Goal: Transaction & Acquisition: Purchase product/service

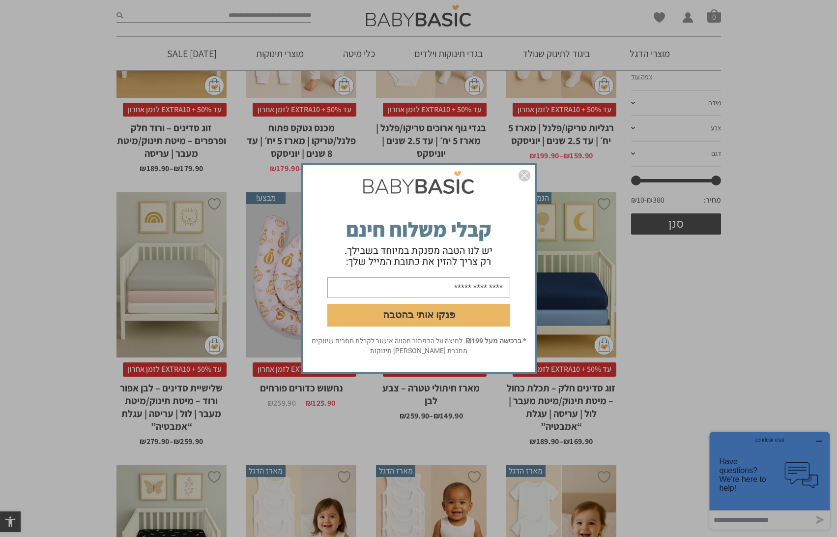
scroll to position [266, 0]
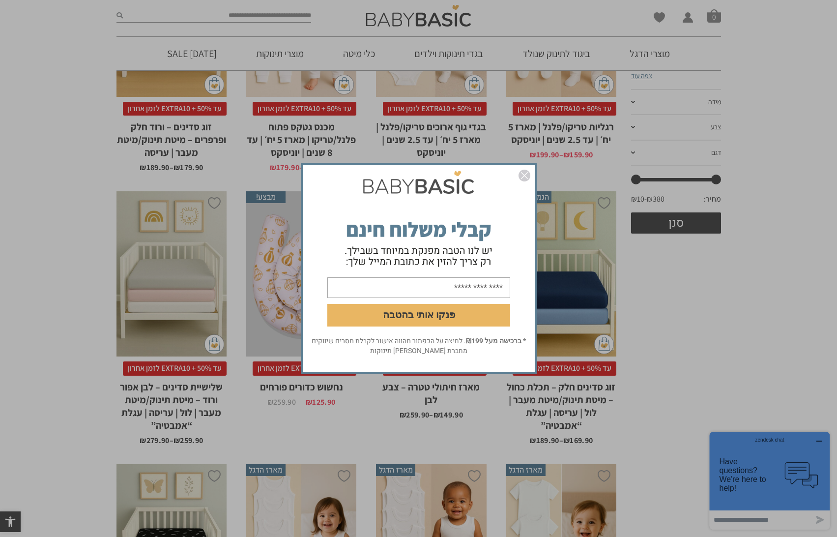
click at [433, 286] on input "email" at bounding box center [418, 287] width 183 height 21
type input "**********"
click at [441, 317] on button "פנקו אותי בהטבה" at bounding box center [418, 315] width 183 height 23
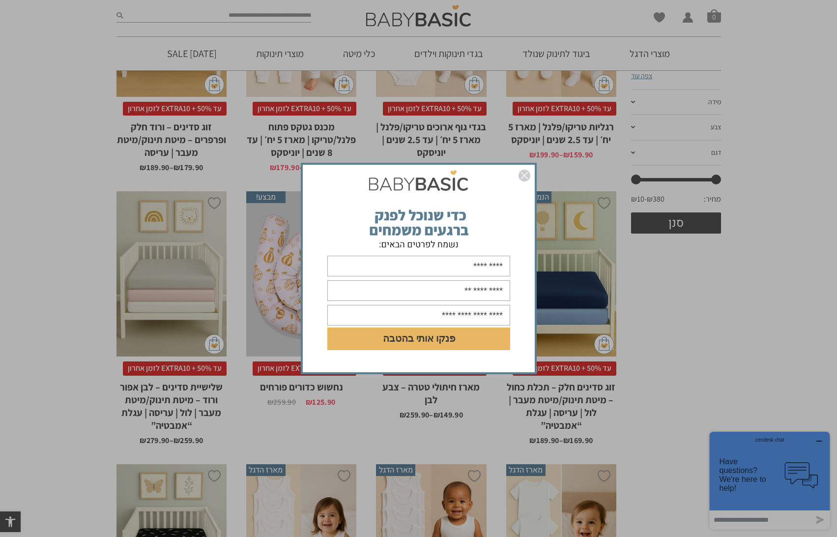
click at [440, 265] on input "text" at bounding box center [418, 266] width 183 height 21
type input "****"
click at [450, 295] on input "text" at bounding box center [418, 290] width 183 height 21
type input "**********"
click at [409, 319] on input "text" at bounding box center [418, 315] width 183 height 21
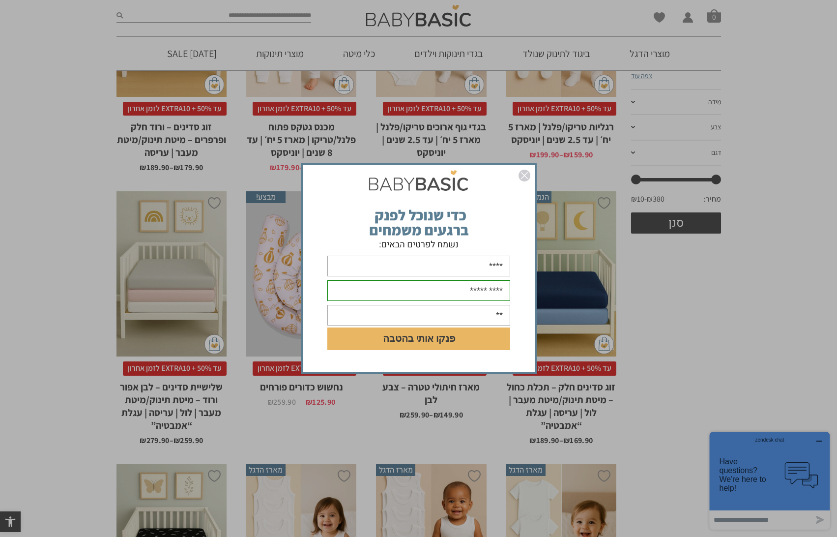
type input "*"
click at [439, 341] on button "פנקו אותי בהטבה" at bounding box center [418, 338] width 183 height 23
click at [449, 312] on input "text" at bounding box center [418, 315] width 183 height 21
click at [454, 313] on input "text" at bounding box center [418, 315] width 183 height 21
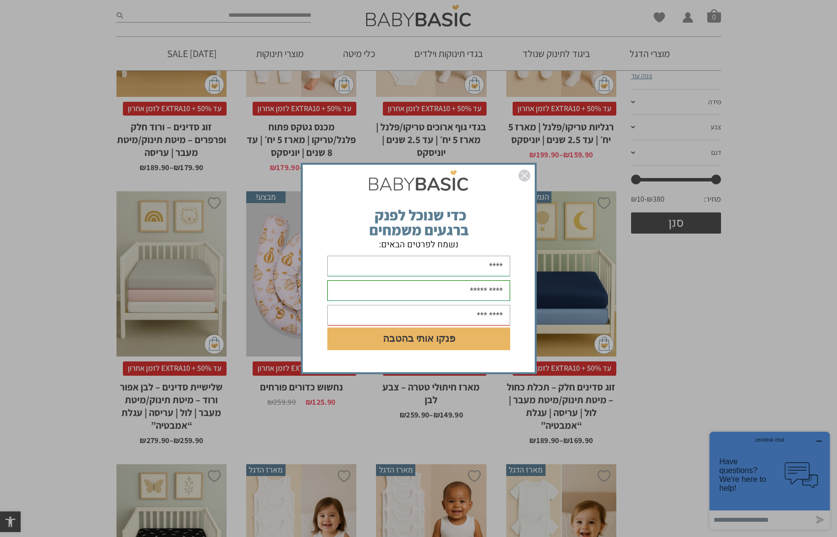
click at [495, 333] on button "פנקו אותי בהטבה" at bounding box center [418, 338] width 183 height 23
drag, startPoint x: 503, startPoint y: 316, endPoint x: 496, endPoint y: 316, distance: 6.9
click at [496, 316] on input "********" at bounding box center [418, 315] width 183 height 21
type input "**********"
click at [465, 337] on button "פנקו אותי בהטבה" at bounding box center [418, 338] width 183 height 23
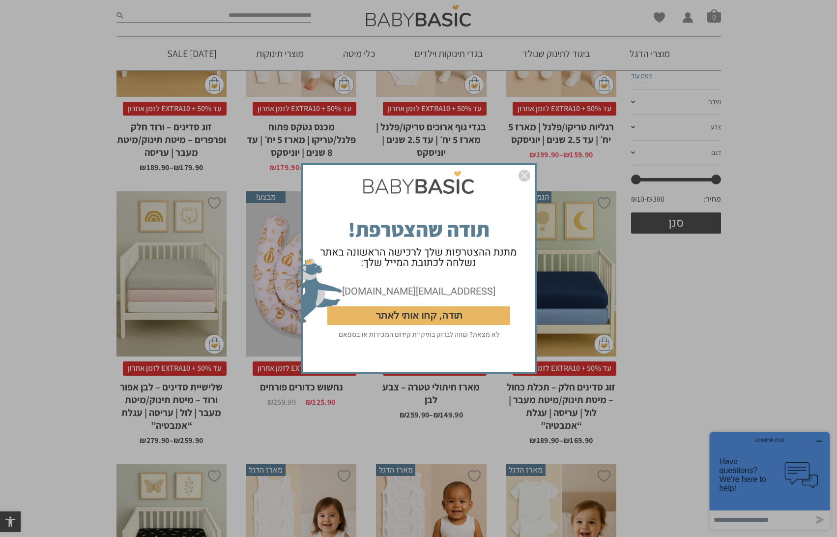
click at [520, 174] on img "סגור" at bounding box center [524, 176] width 12 height 12
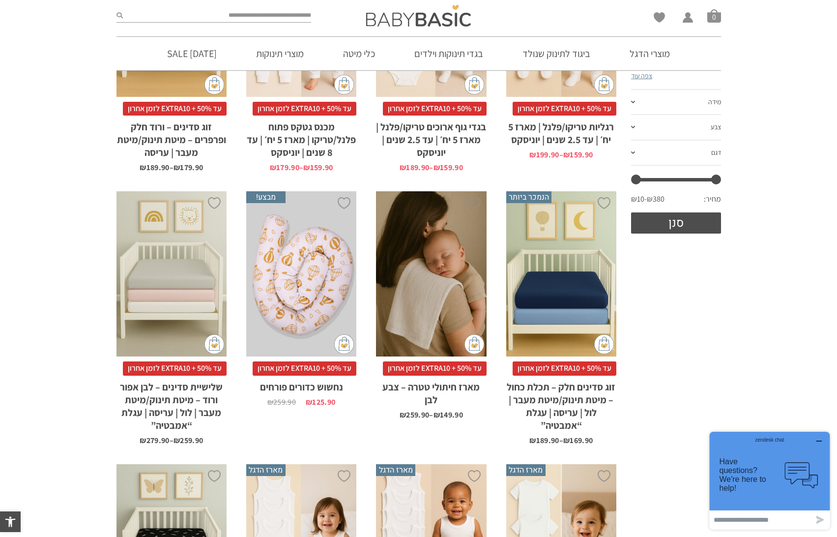
click at [446, 311] on div "x בחירת בחירת מארז מארז 5 יחידות מארז 10 יחידות - משתלם ביותר" at bounding box center [431, 274] width 110 height 166
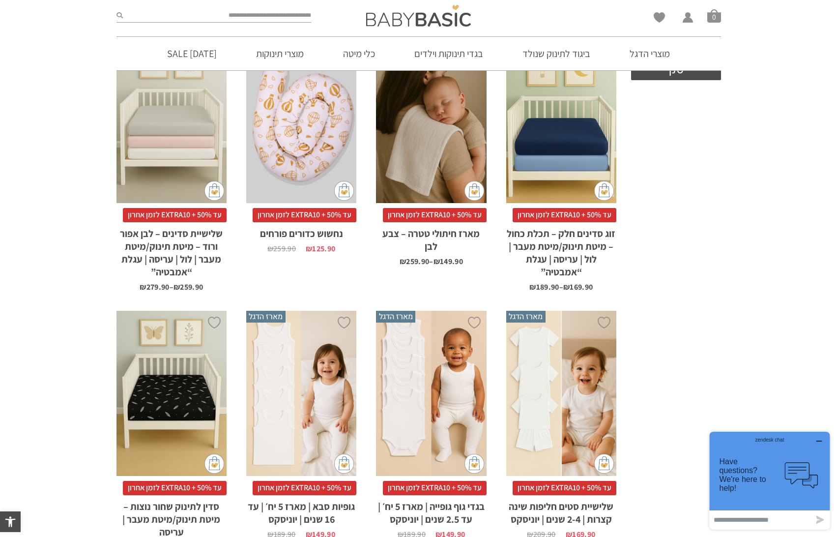
scroll to position [428, 0]
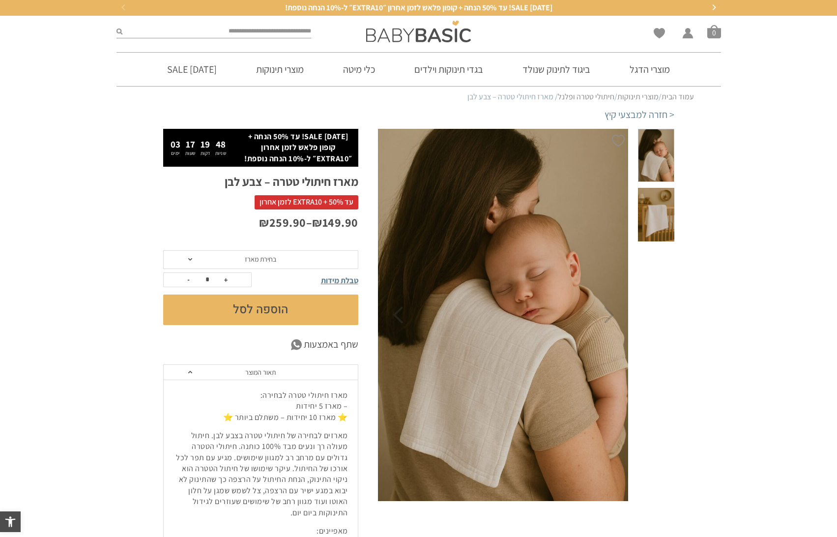
click at [662, 210] on span at bounding box center [656, 215] width 36 height 54
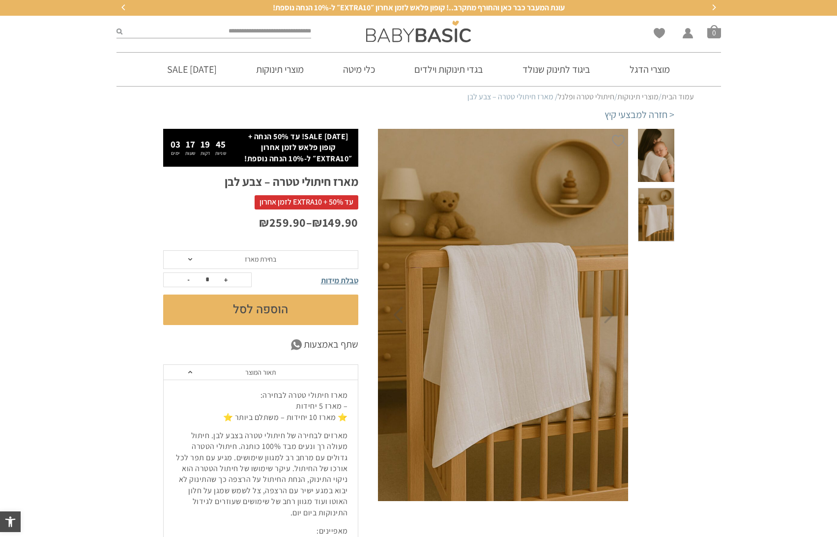
click at [328, 261] on span "בחירת מארז" at bounding box center [260, 259] width 195 height 19
click at [286, 294] on div "מארז 10 יחידות - משתלם ביותר" at bounding box center [260, 296] width 195 height 8
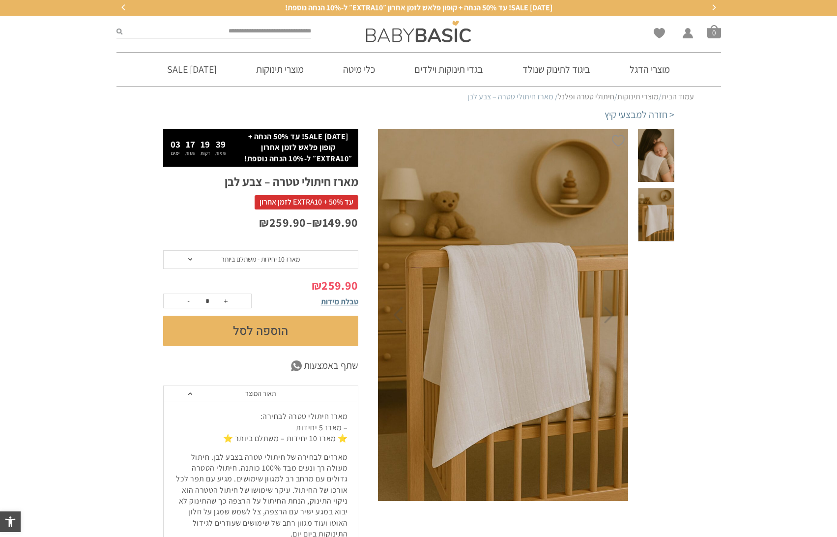
click at [281, 330] on button "הוספה לסל" at bounding box center [260, 330] width 195 height 30
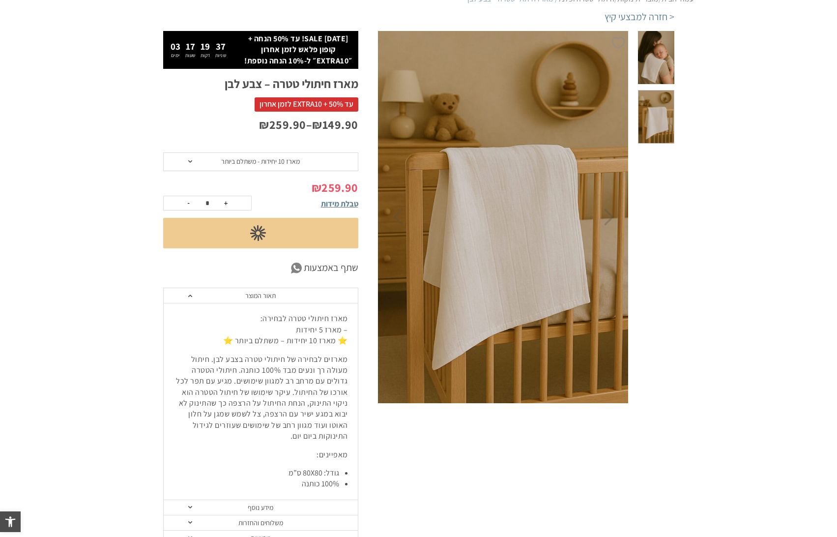
scroll to position [142, 0]
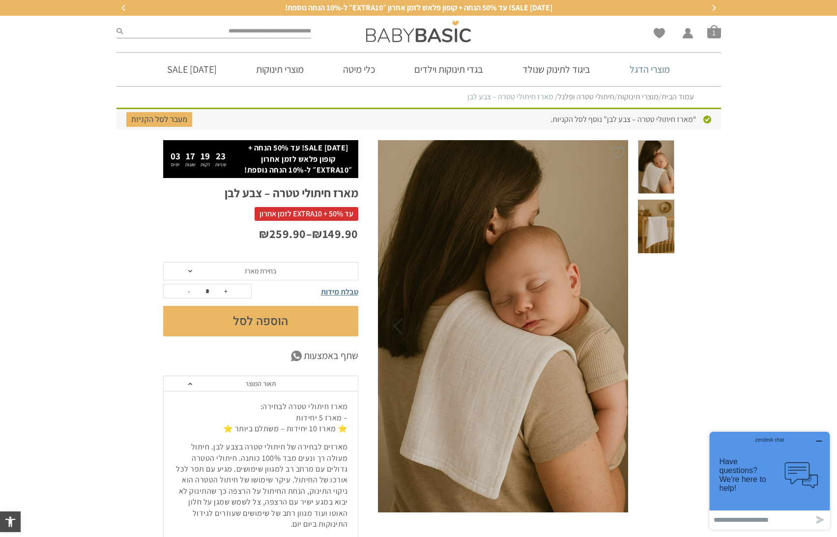
click at [647, 69] on link "מוצרי הדגל" at bounding box center [650, 69] width 70 height 33
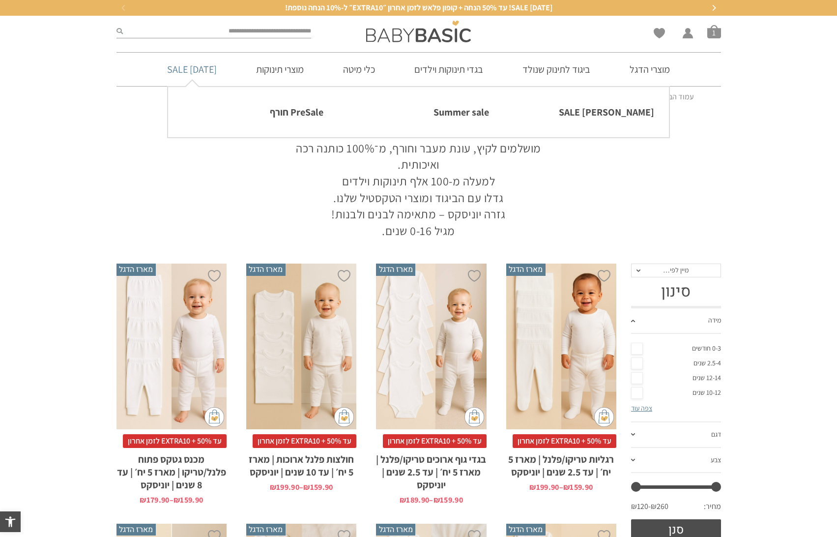
click at [209, 67] on link "[DATE] SALE" at bounding box center [191, 69] width 79 height 33
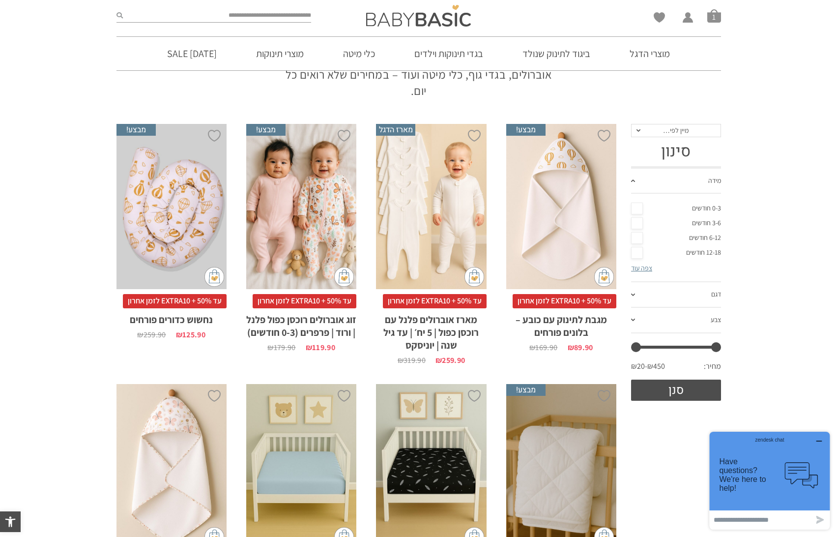
scroll to position [124, 0]
click at [437, 236] on div "x בחירת מידה 0-3m 3-6m 6-12m" at bounding box center [431, 206] width 110 height 166
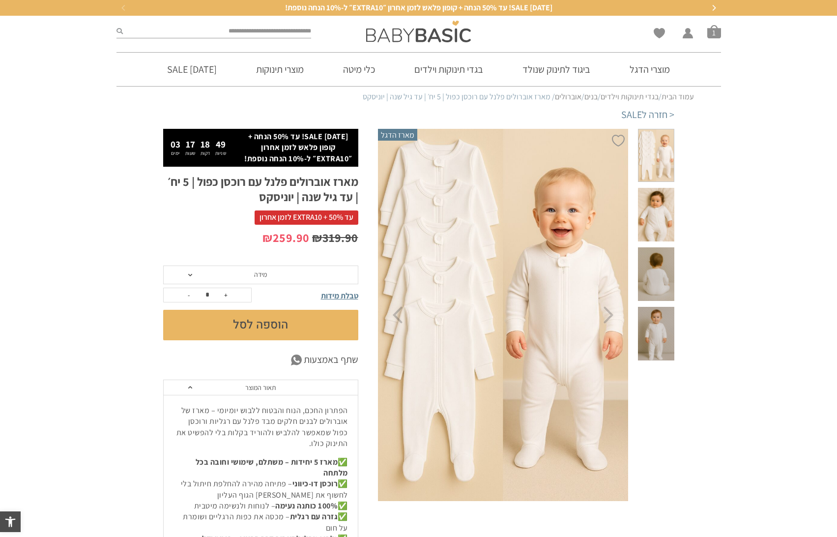
click at [662, 148] on span at bounding box center [656, 156] width 36 height 54
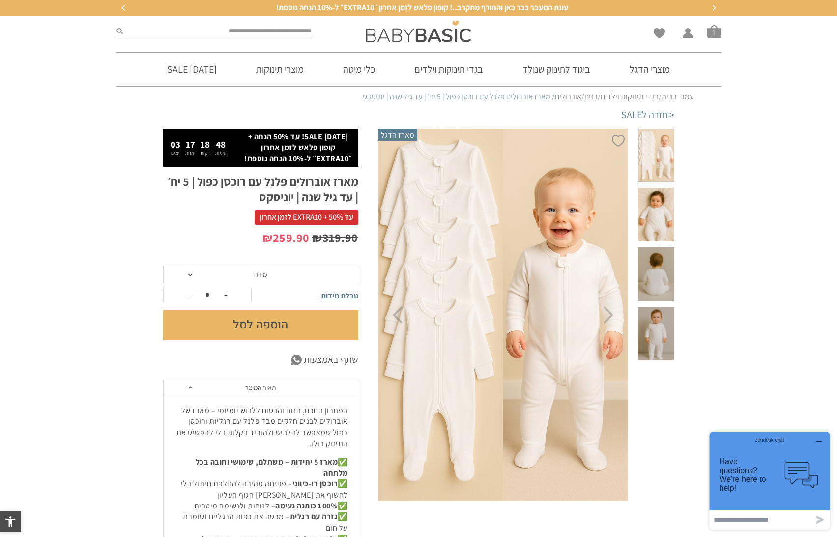
click at [665, 214] on span at bounding box center [656, 215] width 36 height 54
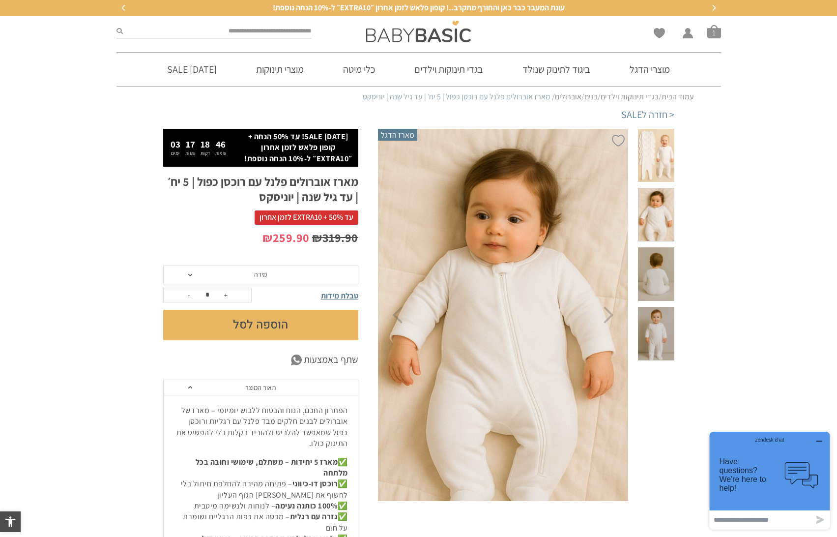
click at [664, 278] on span at bounding box center [656, 274] width 36 height 54
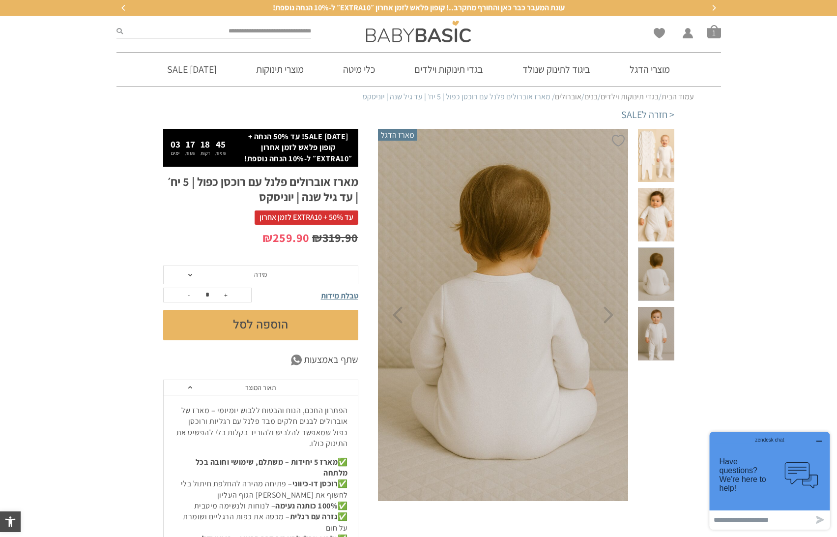
click at [659, 327] on span at bounding box center [656, 334] width 36 height 54
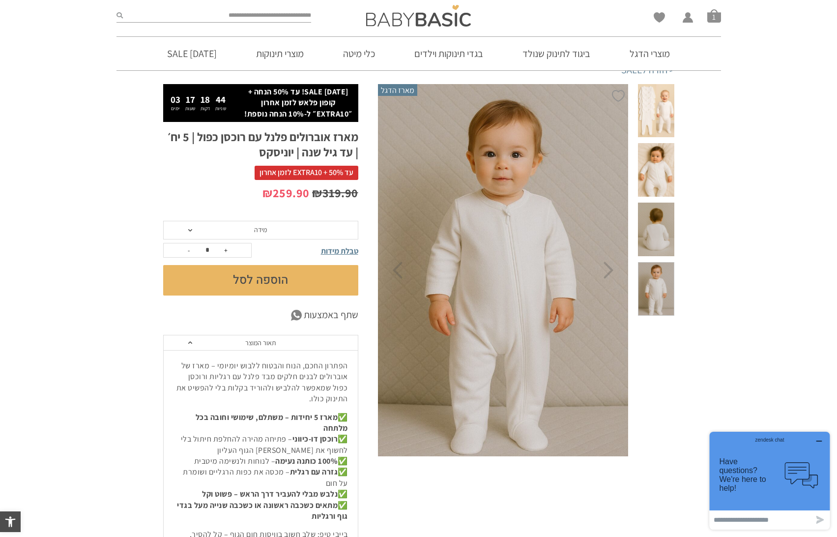
scroll to position [47, 0]
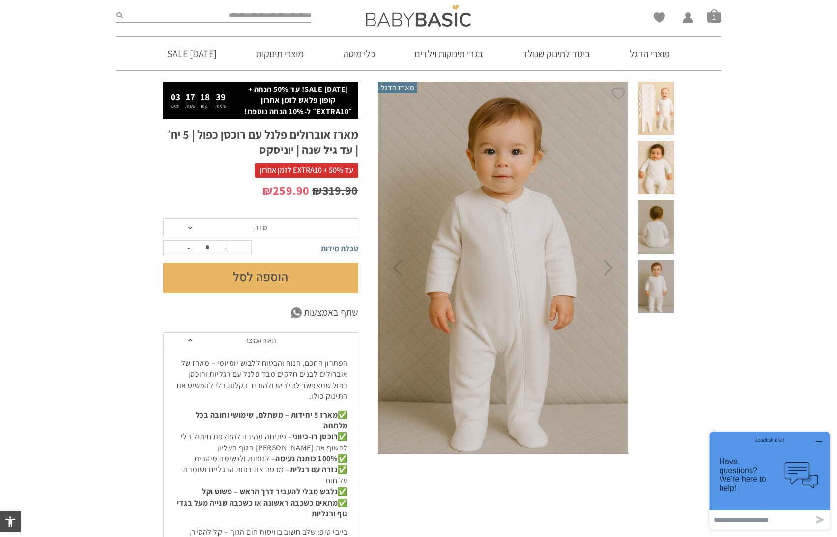
click at [656, 115] on span at bounding box center [656, 109] width 36 height 54
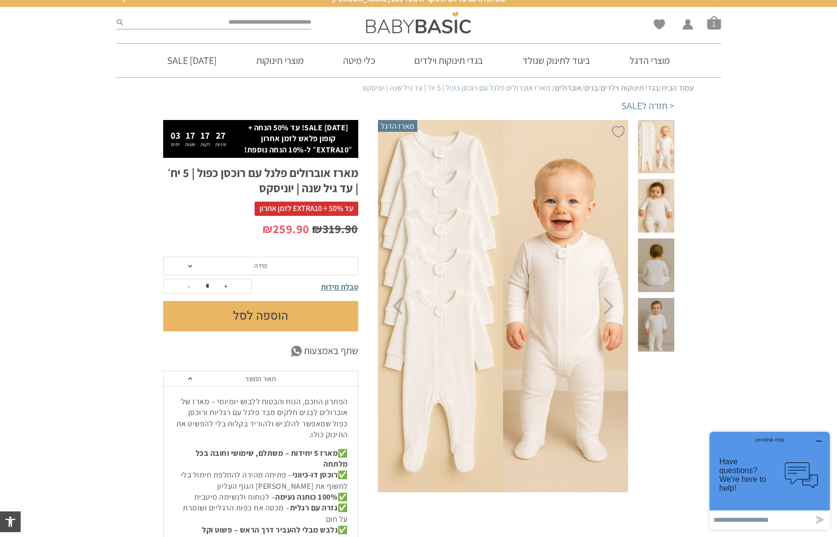
scroll to position [5, 0]
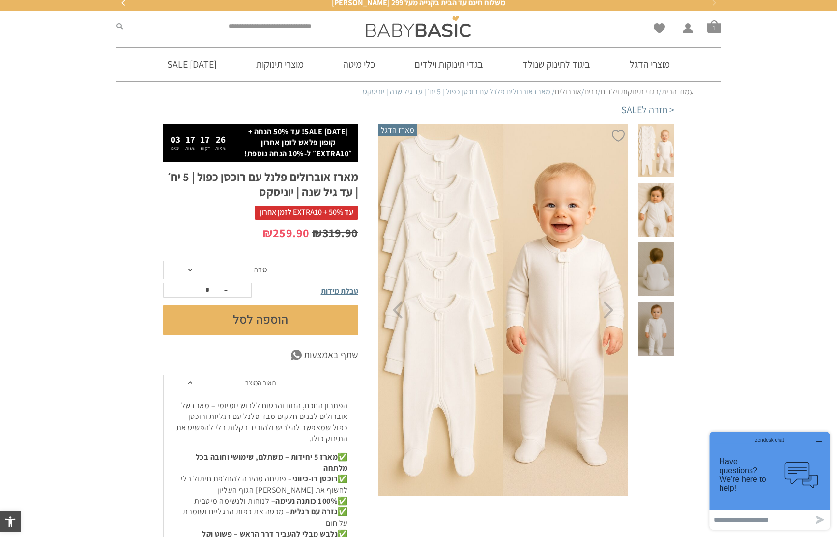
click at [277, 269] on span "מידה" at bounding box center [260, 269] width 195 height 19
click at [166, 241] on div "₪ 319.90 המחיר המקורי היה: ₪319.90. ₪ 259.90 המחיר הנוכחי הוא: ₪259.90." at bounding box center [260, 243] width 195 height 36
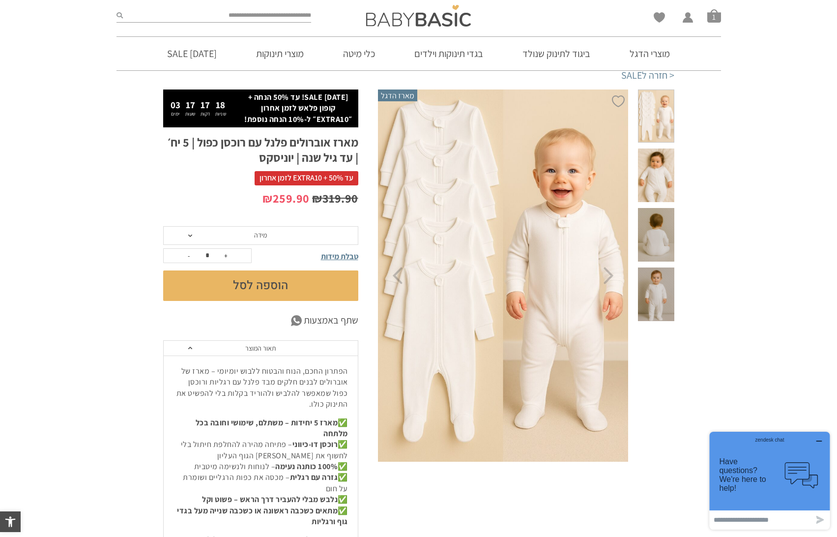
scroll to position [0, 0]
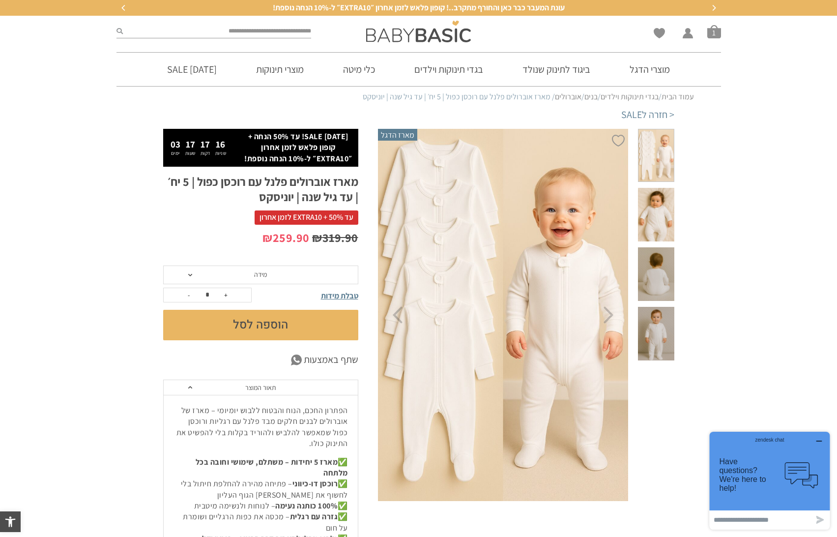
click at [257, 275] on span "מידה" at bounding box center [260, 274] width 13 height 9
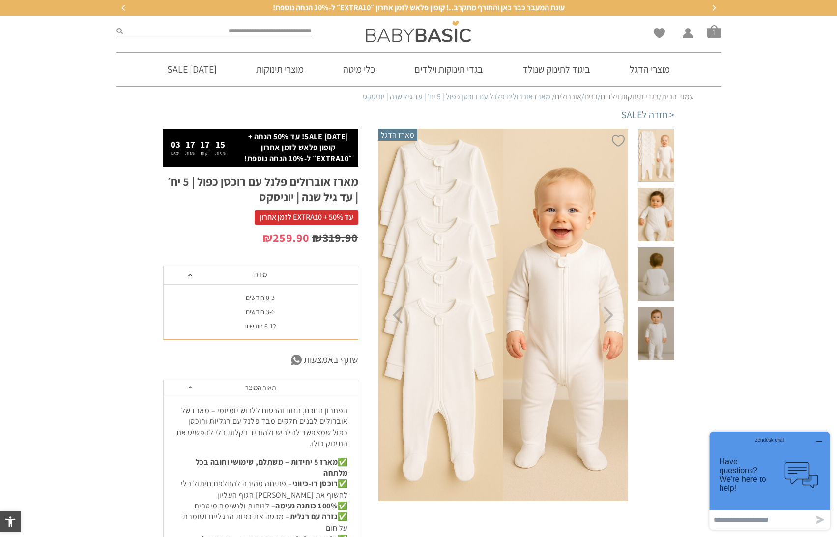
click at [268, 298] on div "0-3 חודשים" at bounding box center [260, 297] width 195 height 8
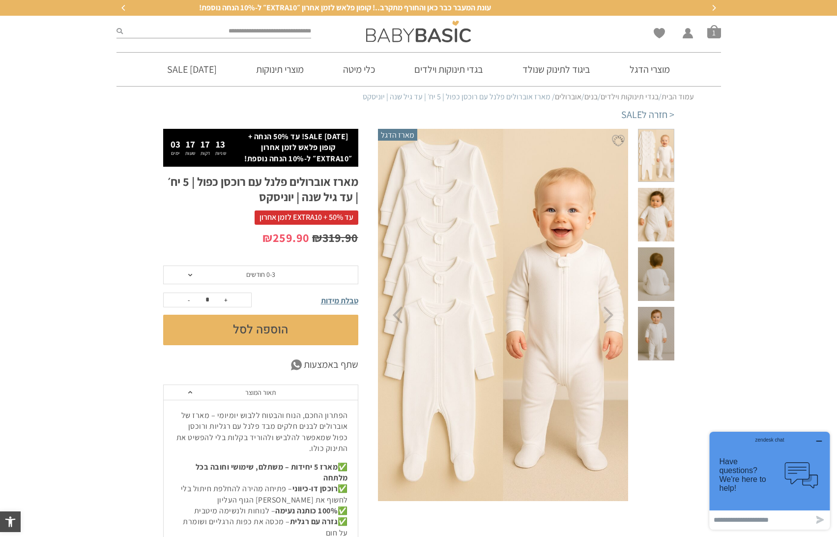
click at [272, 327] on button "הוספה לסל" at bounding box center [260, 330] width 195 height 30
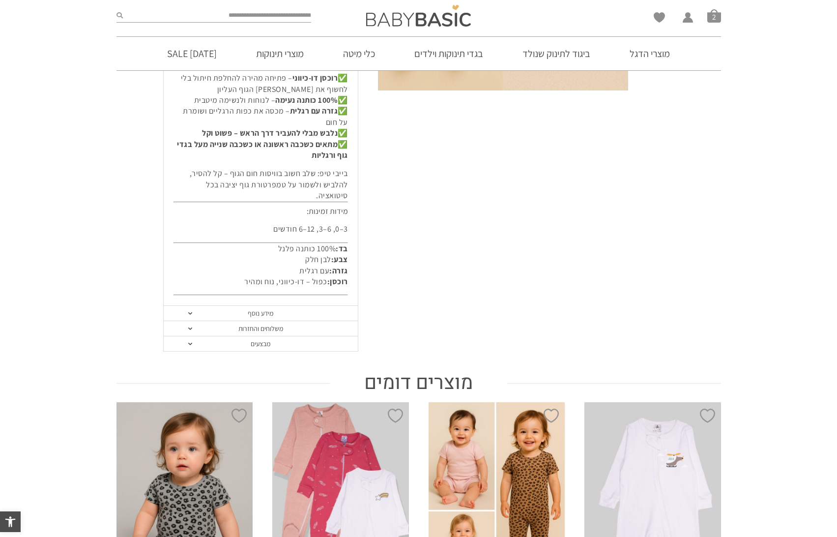
scroll to position [447, 0]
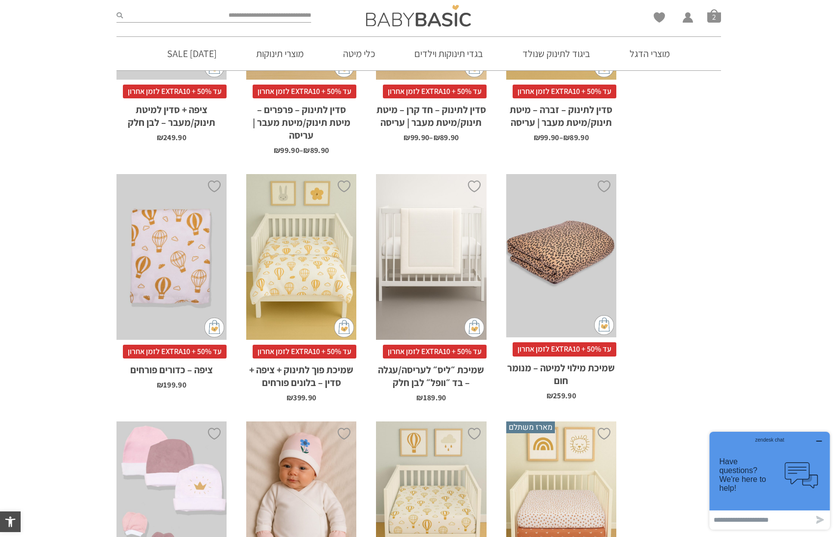
scroll to position [1384, 0]
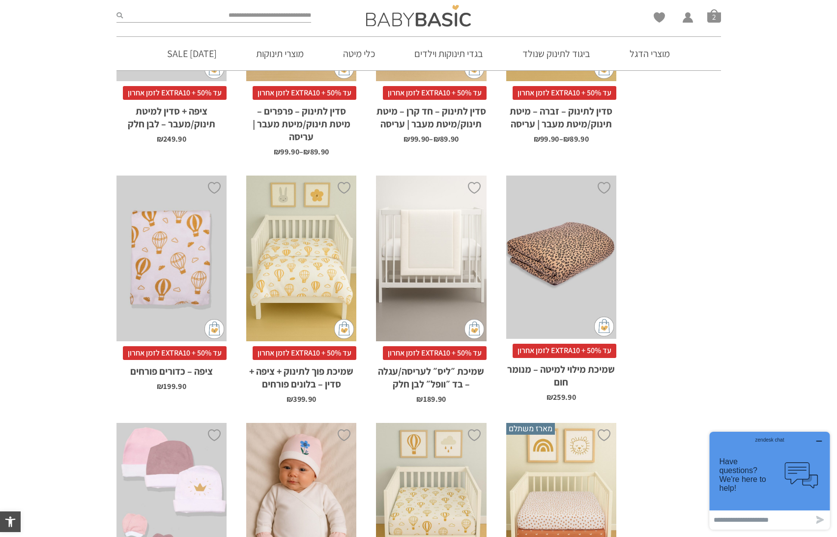
click at [439, 258] on div "x הוספה לסל" at bounding box center [431, 258] width 110 height 166
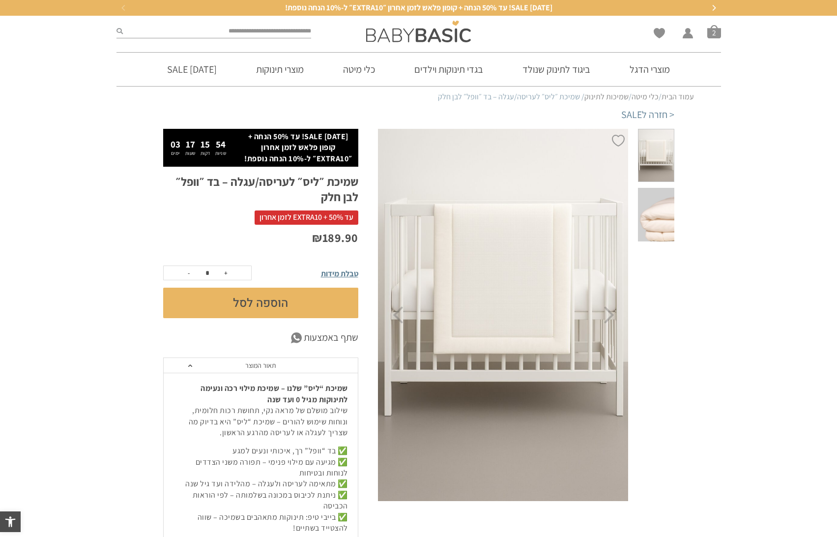
click at [659, 204] on span at bounding box center [656, 215] width 36 height 54
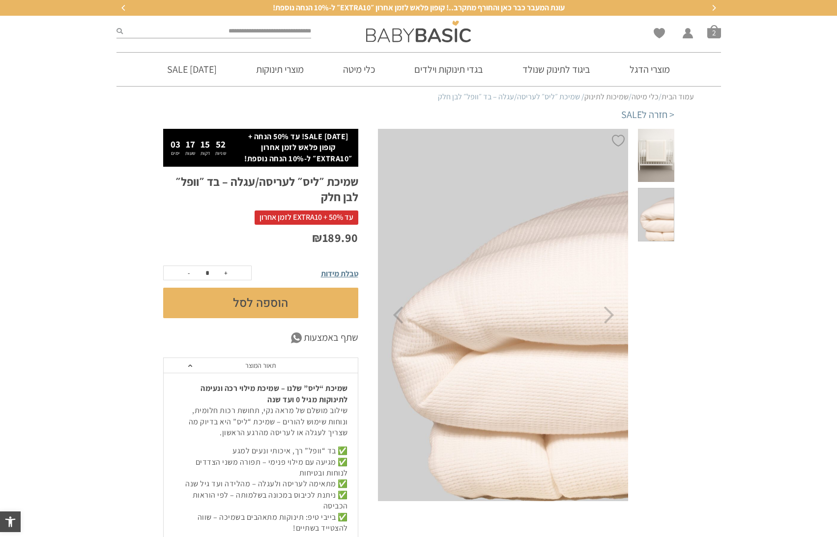
click at [656, 147] on span at bounding box center [656, 156] width 36 height 54
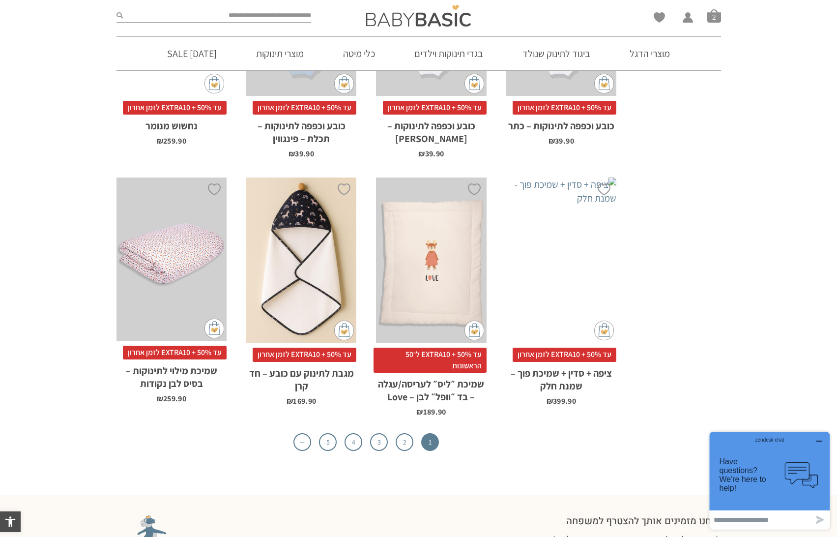
scroll to position [2973, 0]
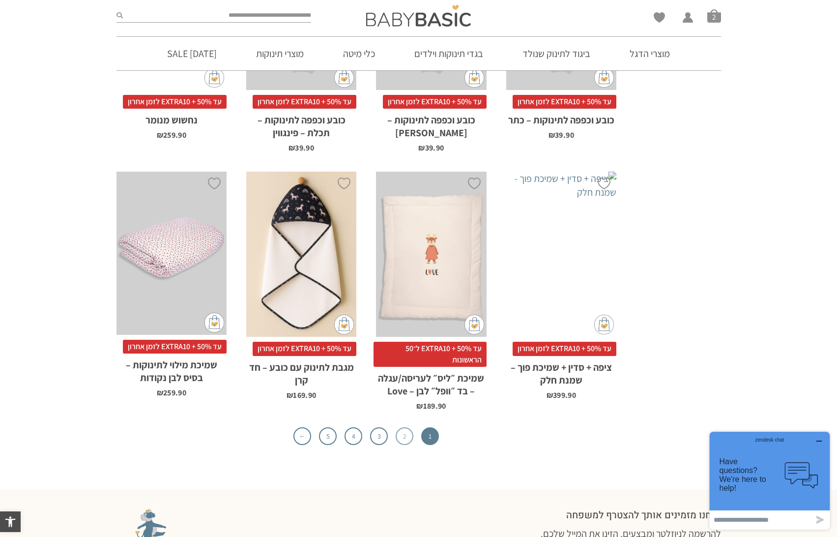
click at [409, 427] on link "2" at bounding box center [405, 436] width 18 height 18
click at [407, 427] on link "2" at bounding box center [405, 436] width 18 height 18
click at [403, 427] on link "2" at bounding box center [405, 436] width 18 height 18
click at [799, 49] on section "מוצרי הדגל ביגוד לתינוק שנולד בנות 0-3 חודשים Best Seller אוברולים בגדי גוף + ר…" at bounding box center [418, 53] width 837 height 34
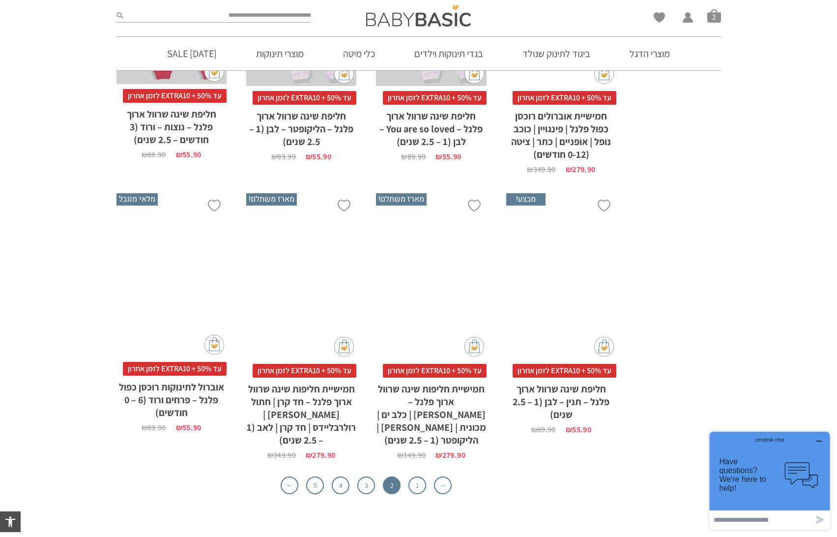
scroll to position [2842, 0]
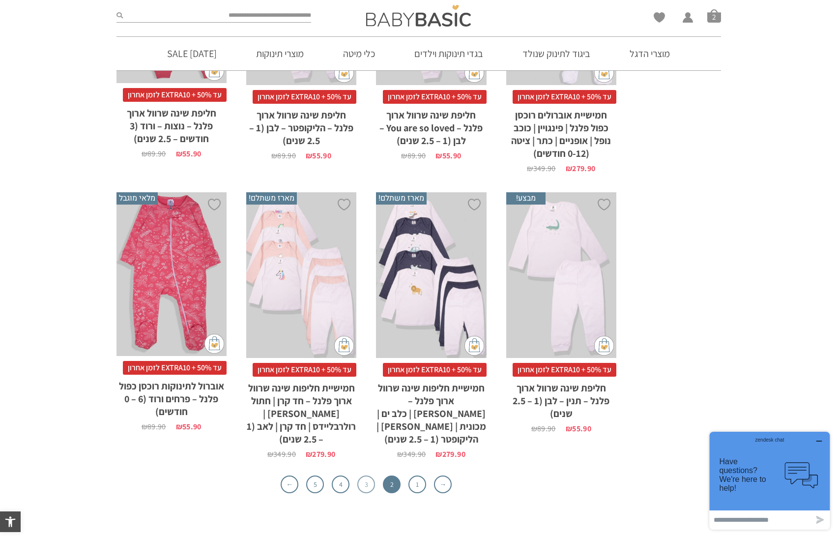
click at [364, 475] on link "3" at bounding box center [366, 484] width 18 height 18
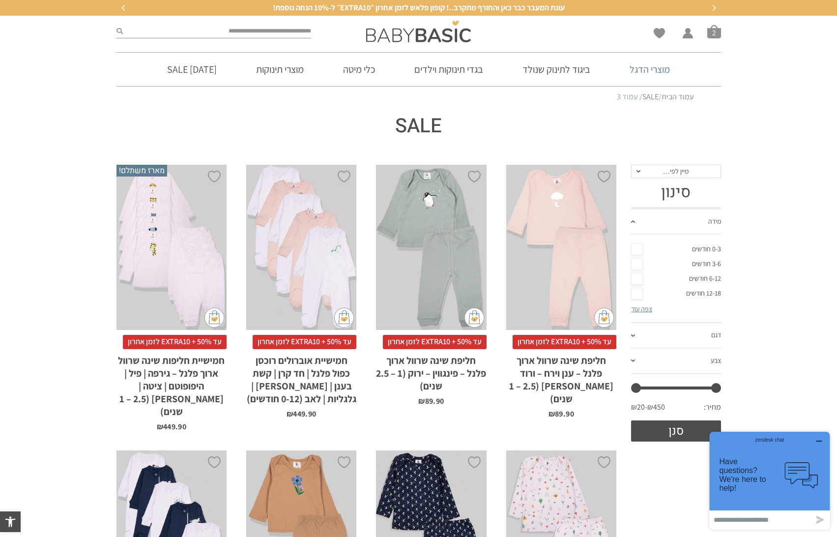
click at [640, 68] on link "מוצרי הדגל" at bounding box center [650, 69] width 70 height 33
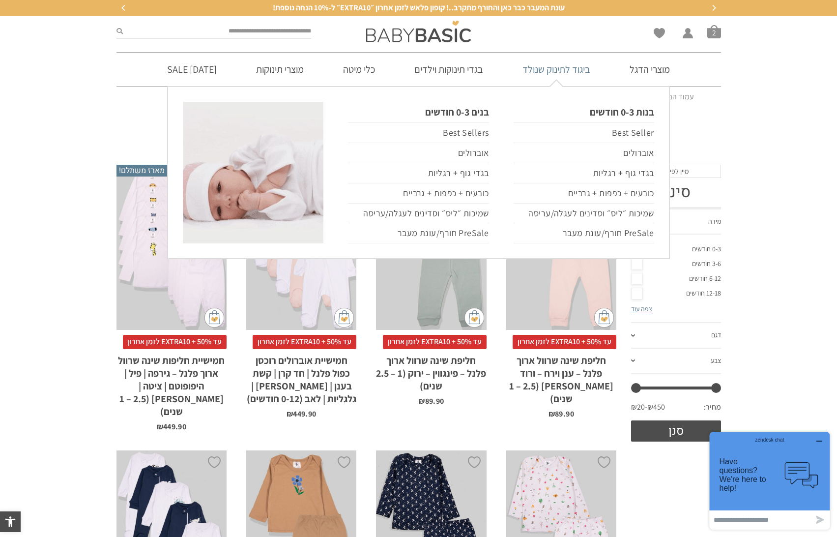
click at [565, 70] on link "ביגוד לתינוק שנולד" at bounding box center [556, 69] width 97 height 33
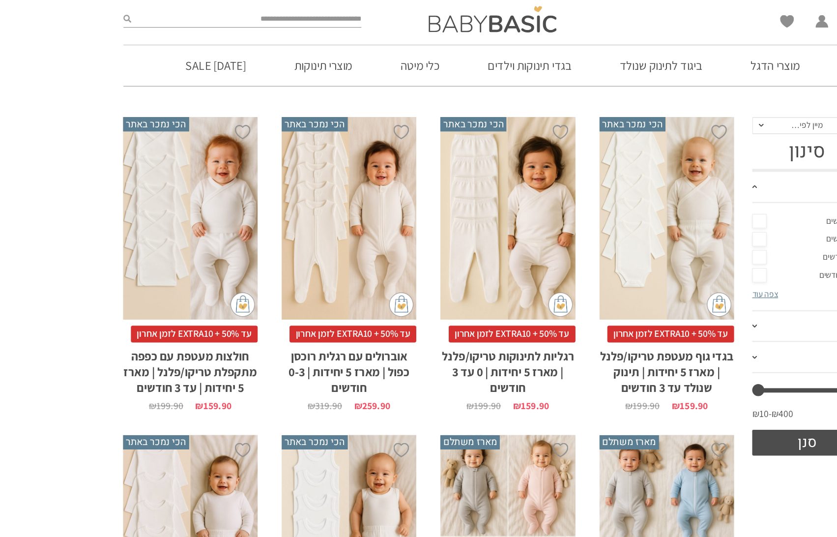
scroll to position [115, 0]
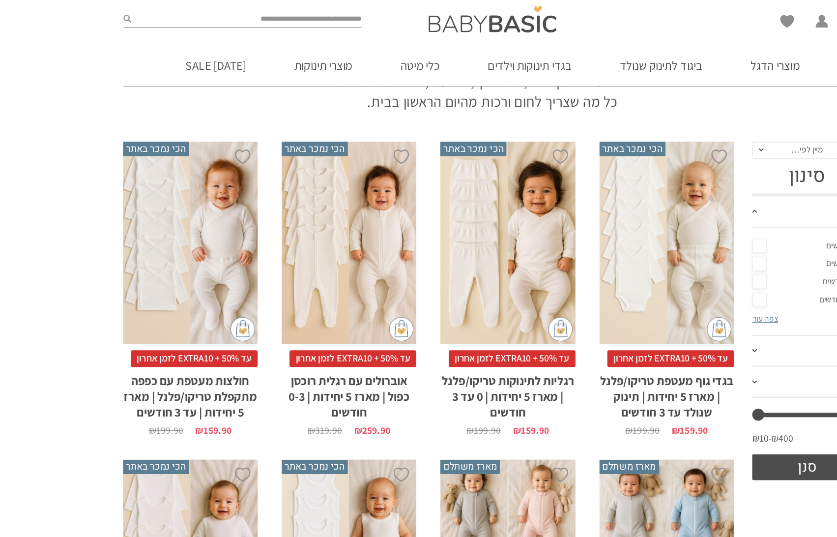
click at [160, 169] on div "x בחירת סוג בד טריקו (עונת מעבר/קיץ) פלנל (חורף)" at bounding box center [171, 199] width 110 height 166
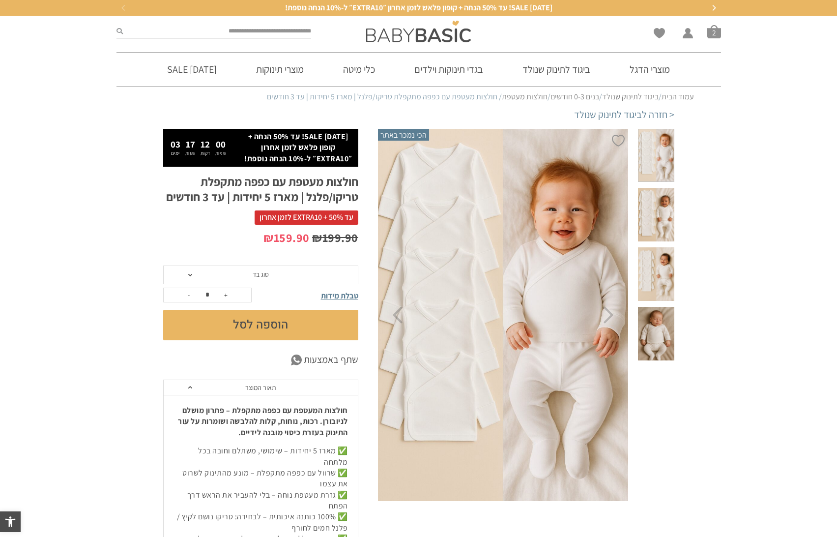
click at [649, 262] on span at bounding box center [656, 274] width 36 height 54
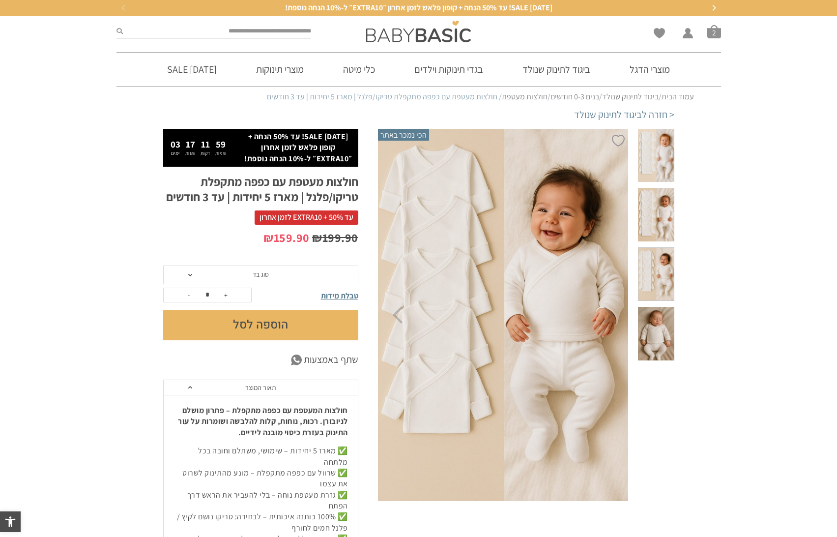
click at [654, 218] on span at bounding box center [656, 215] width 36 height 54
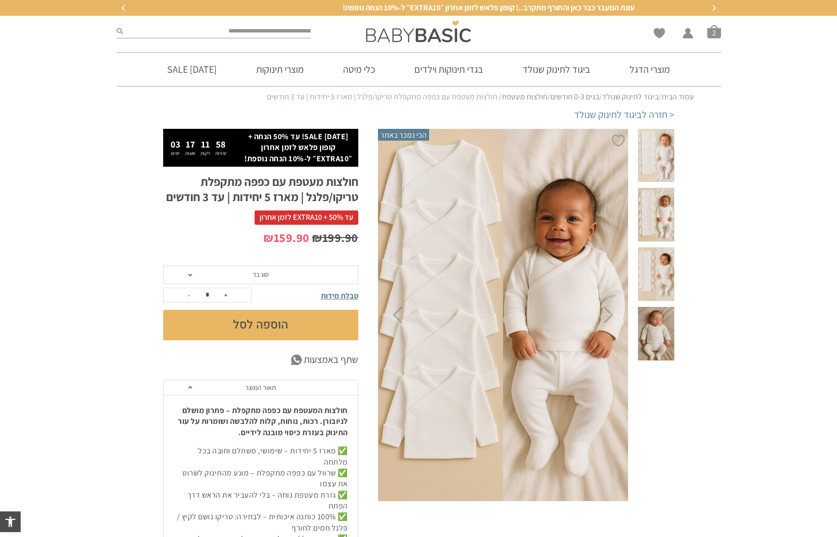
click at [655, 165] on span at bounding box center [656, 156] width 36 height 54
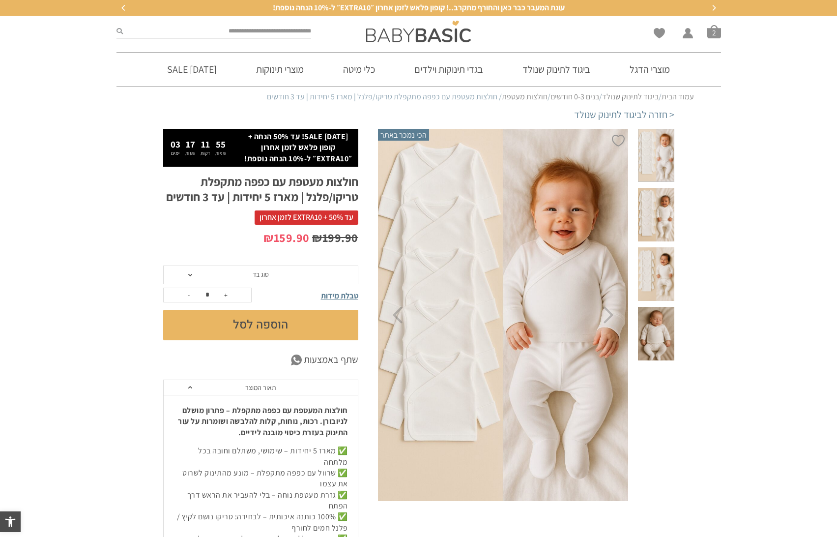
click at [657, 329] on span at bounding box center [656, 334] width 36 height 54
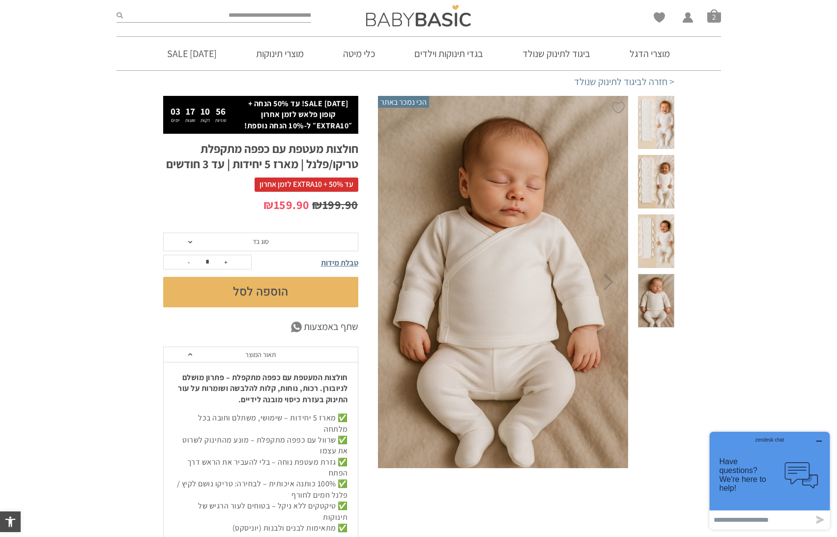
click at [657, 234] on span at bounding box center [656, 241] width 36 height 54
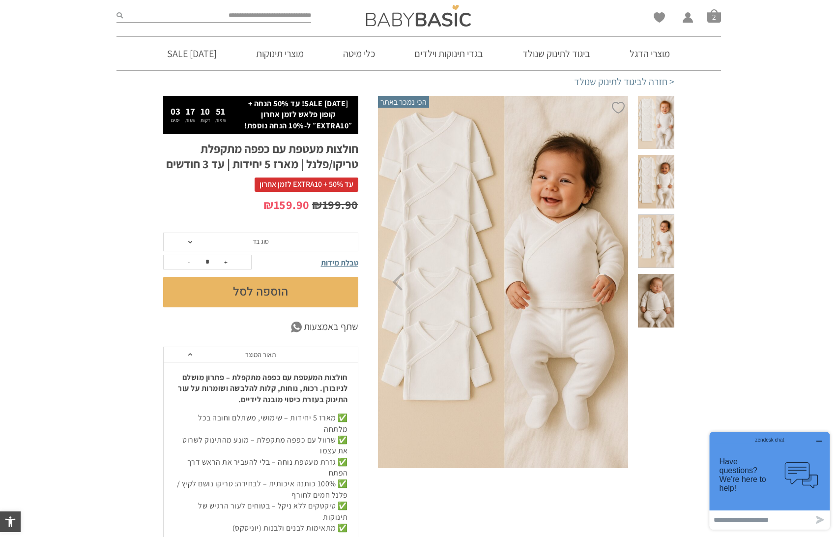
click at [660, 180] on span at bounding box center [656, 182] width 36 height 54
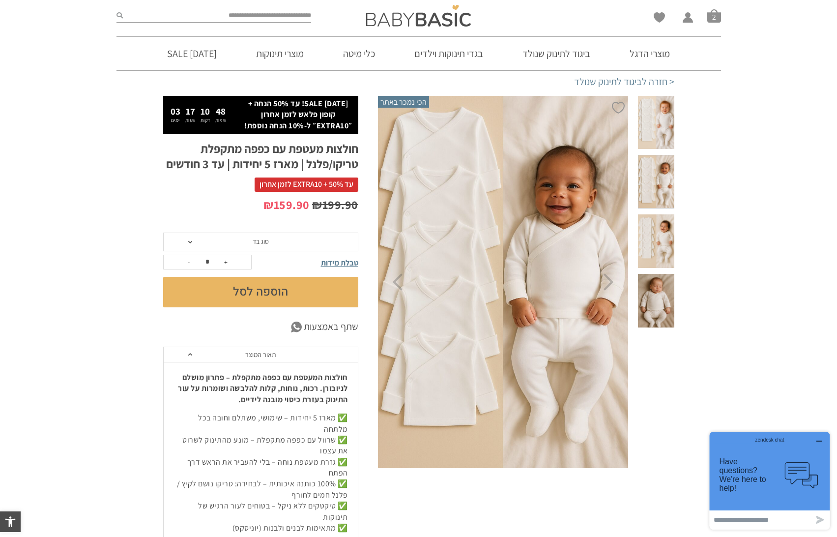
click at [654, 126] on span at bounding box center [656, 123] width 36 height 54
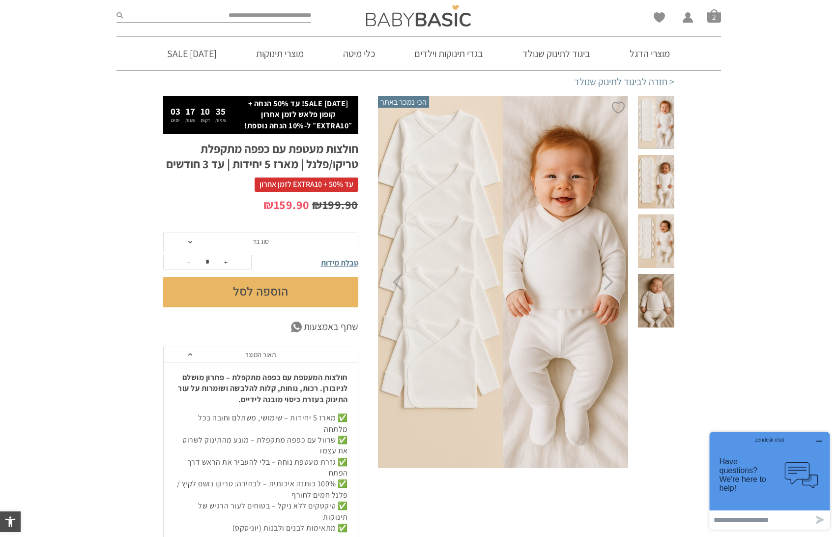
click at [315, 249] on span "סוג בד" at bounding box center [260, 241] width 195 height 19
click at [186, 208] on p "₪ 199.90 המחיר המקורי היה: ₪199.90. ₪ 159.90 המחיר הנוכחי הוא: ₪159.90." at bounding box center [260, 205] width 195 height 17
click at [207, 238] on span "סוג בד" at bounding box center [260, 241] width 195 height 19
click at [245, 266] on div "טריקו (עונת מעבר/קיץ)" at bounding box center [260, 264] width 195 height 8
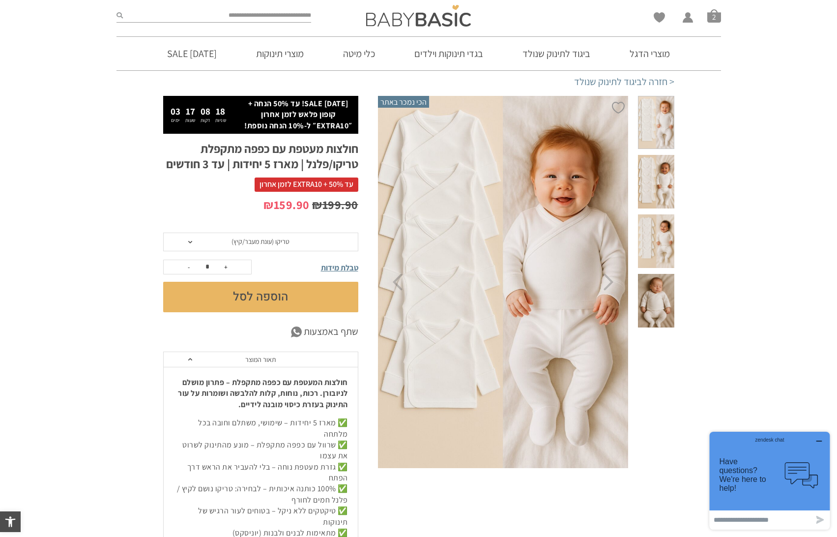
click at [229, 239] on span "טריקו (עונת מעבר/קיץ)" at bounding box center [260, 241] width 195 height 19
click at [666, 310] on span at bounding box center [656, 301] width 36 height 54
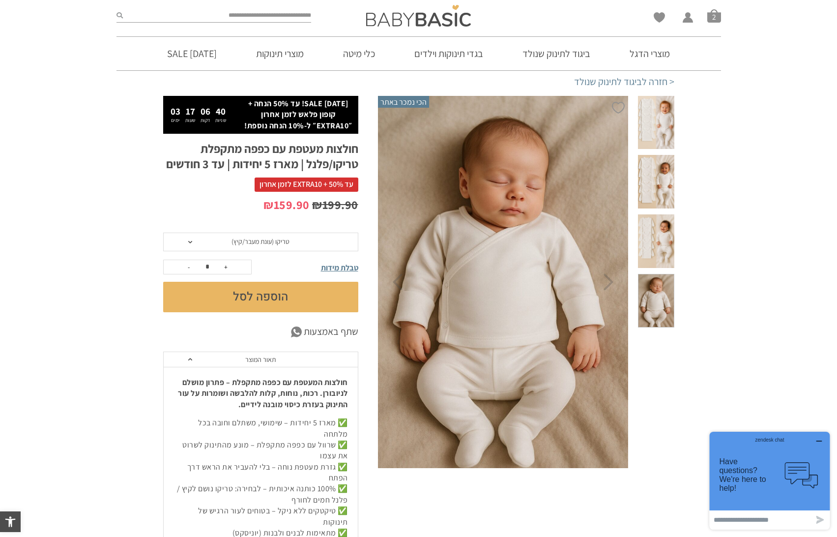
click at [278, 246] on span "טריקו (עונת מעבר/קיץ)" at bounding box center [260, 241] width 58 height 9
click at [281, 279] on div "פלנל (חורף)" at bounding box center [260, 279] width 195 height 8
click at [278, 298] on button "הוספה לסל" at bounding box center [260, 297] width 195 height 30
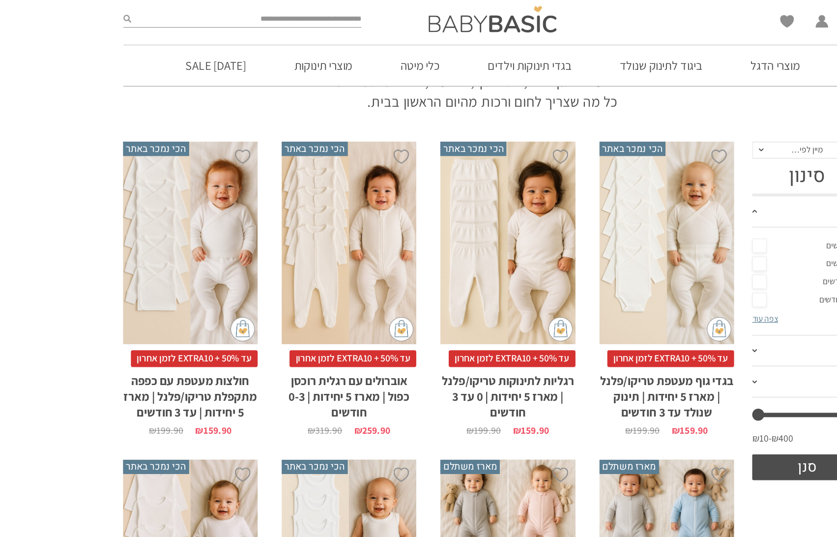
click at [549, 242] on div "x בחירת סוג בד טריקו (עונת מעבר/קיץ) פלנל (חורף)" at bounding box center [561, 199] width 110 height 166
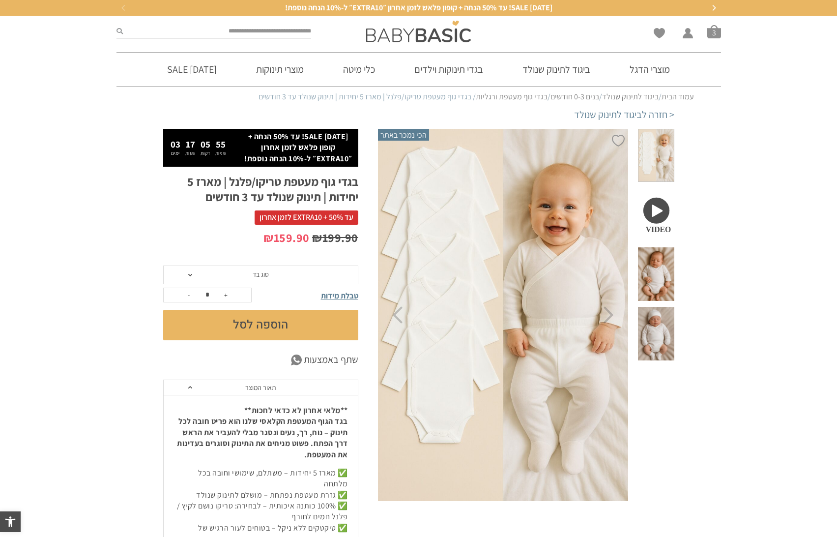
click at [344, 272] on span "סוג בד" at bounding box center [260, 274] width 195 height 19
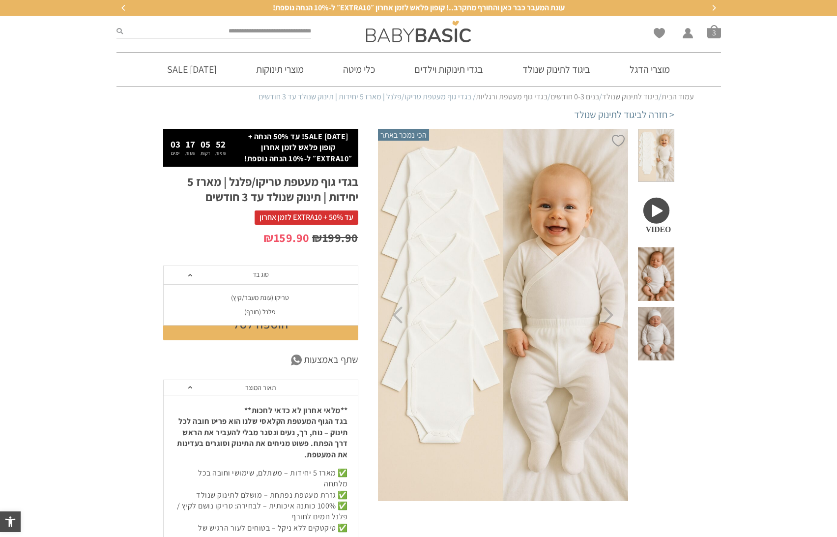
click at [274, 310] on div "פלנל (חורף)" at bounding box center [260, 312] width 195 height 8
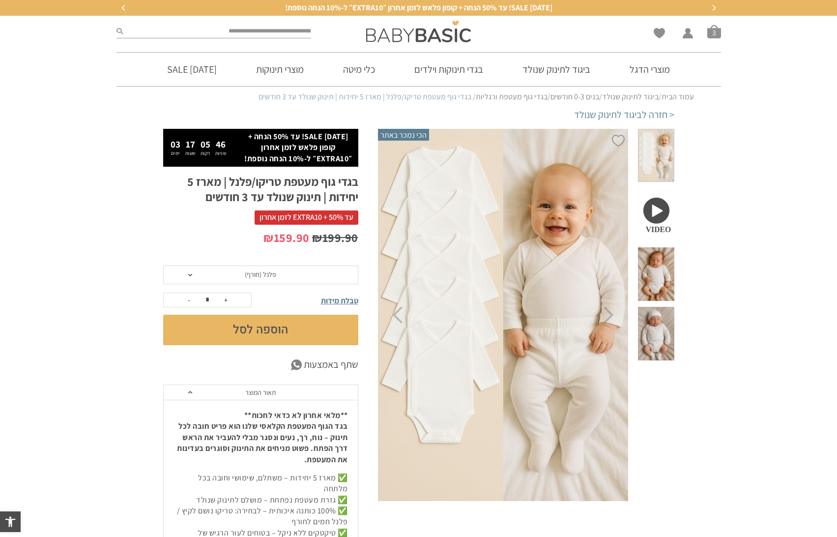
click at [284, 329] on button "הוספה לסל" at bounding box center [260, 330] width 195 height 30
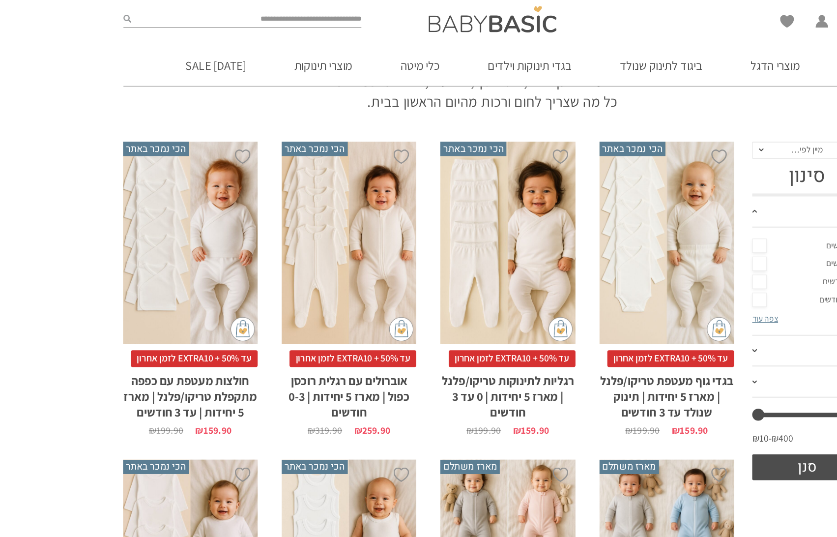
click at [439, 223] on div "x בחירת סוג בד טריקו (עונת מעבר/קיץ) פלנל (חורף)" at bounding box center [431, 199] width 110 height 166
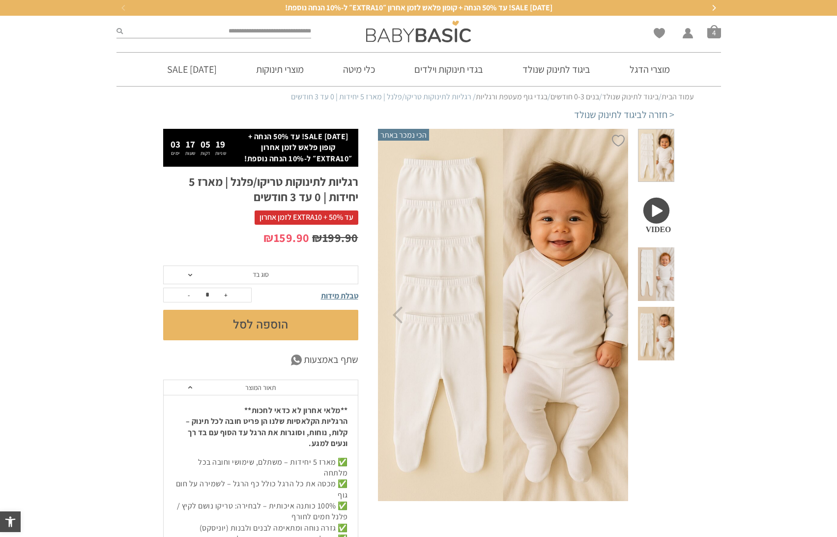
click at [287, 272] on span "סוג בד" at bounding box center [260, 274] width 195 height 19
click at [280, 311] on div "פלנל (חורף)" at bounding box center [260, 312] width 195 height 8
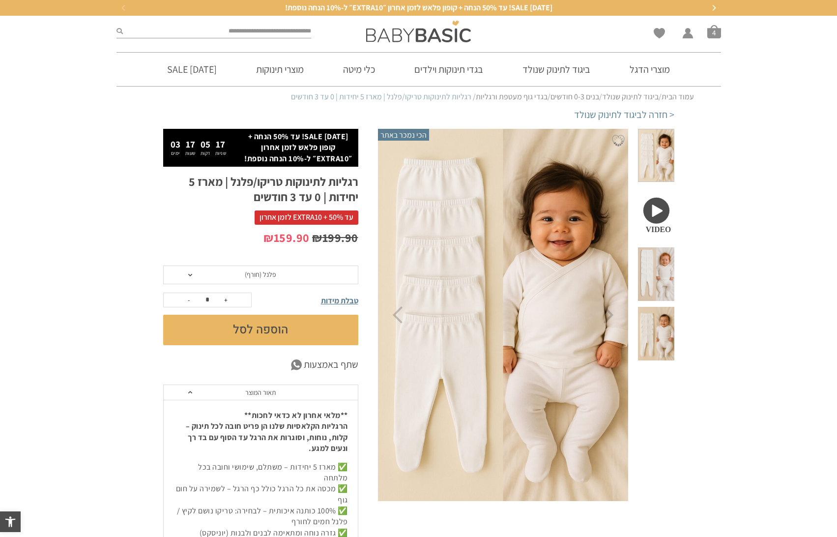
click at [273, 333] on button "הוספה לסל" at bounding box center [260, 330] width 195 height 30
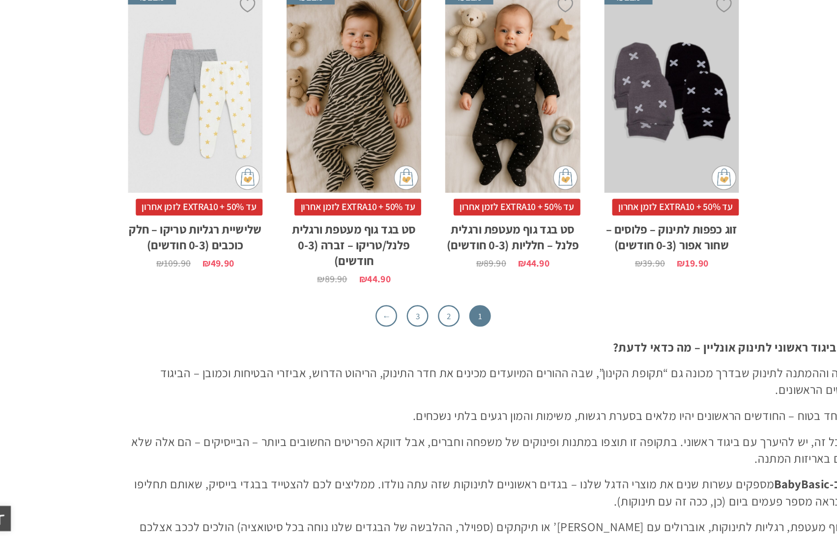
scroll to position [3052, 0]
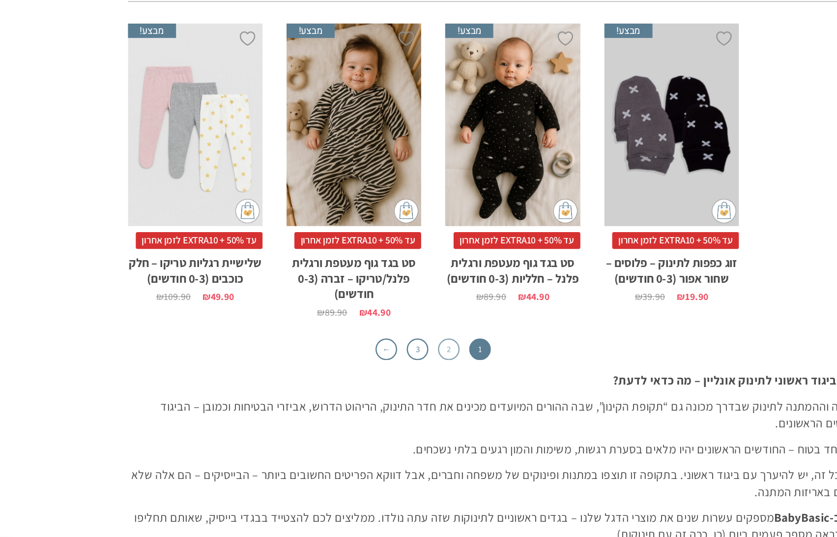
click at [375, 353] on link "2" at bounding box center [379, 355] width 18 height 18
click at [378, 356] on link "2" at bounding box center [379, 355] width 18 height 18
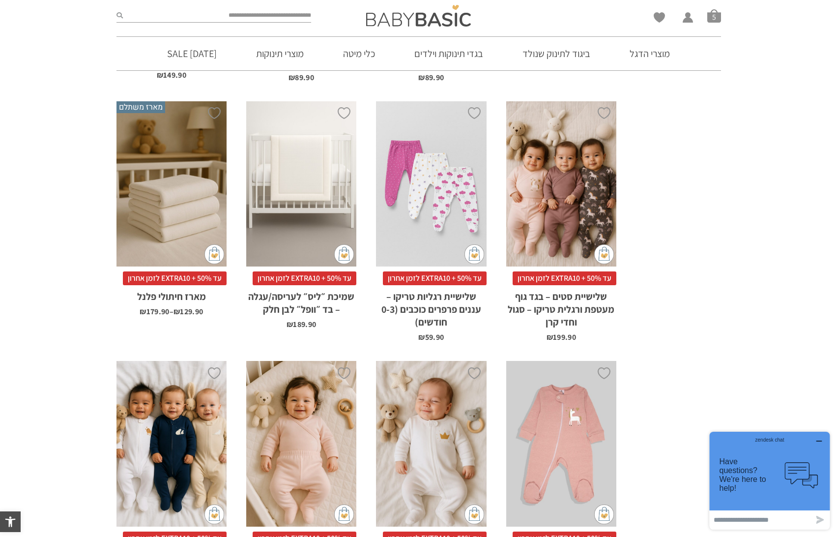
scroll to position [884, 0]
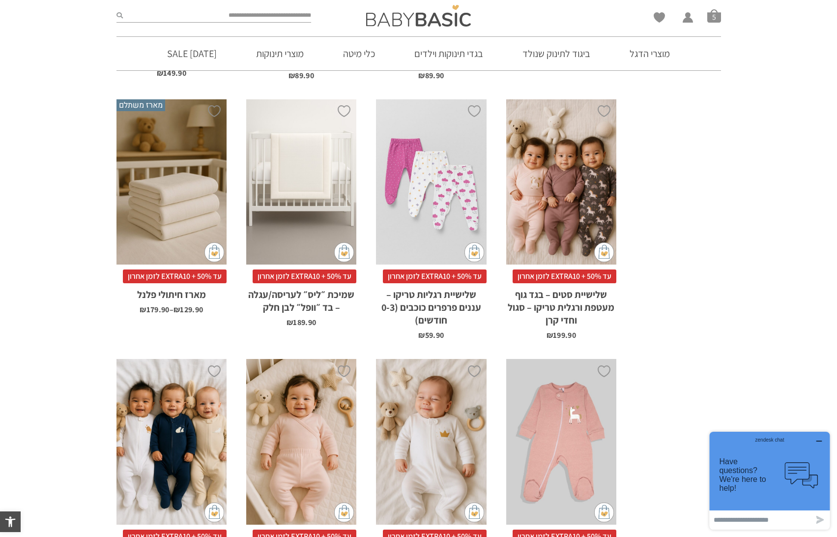
click at [159, 204] on div "x בחירת בחירת מארז מארז 3 יחידות מארז 6 יחידות - המשתלם ביותר" at bounding box center [171, 182] width 110 height 166
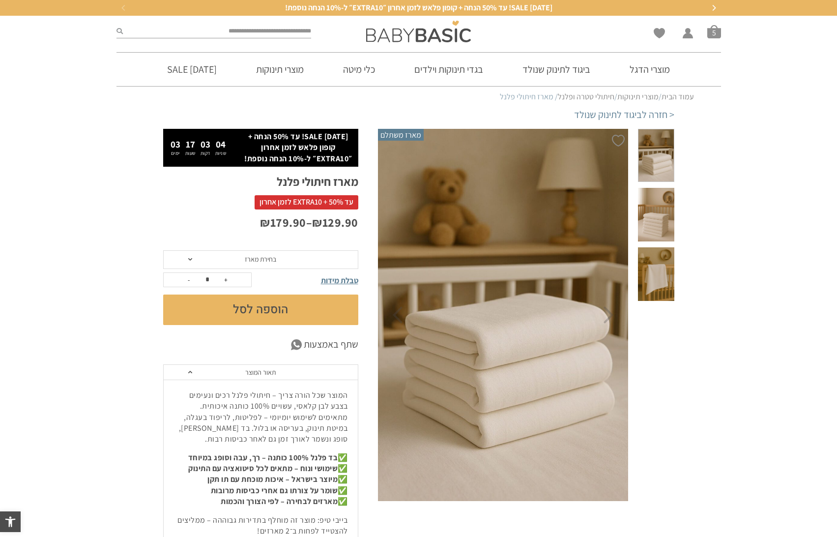
click at [274, 256] on span "בחירת מארז" at bounding box center [260, 259] width 31 height 9
click at [275, 296] on div "מארז 6 יחידות - המשתלם ביותר" at bounding box center [260, 296] width 195 height 8
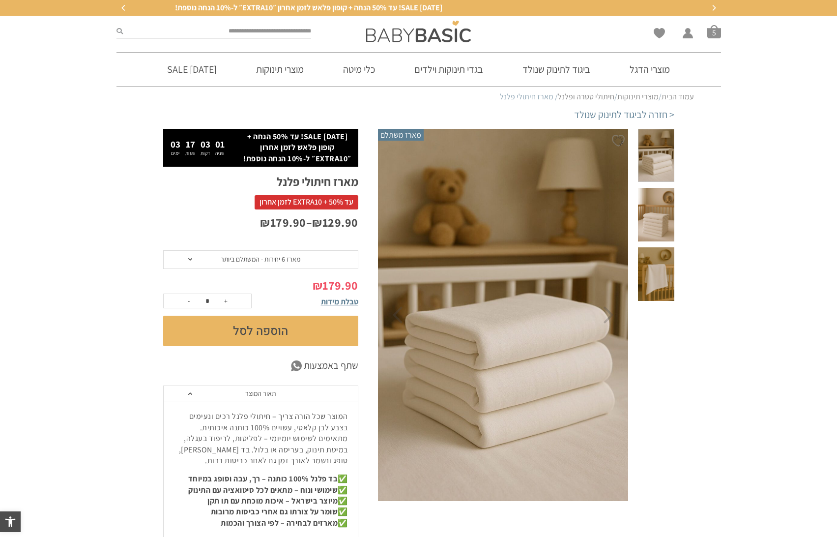
click at [277, 327] on button "הוספה לסל" at bounding box center [260, 330] width 195 height 30
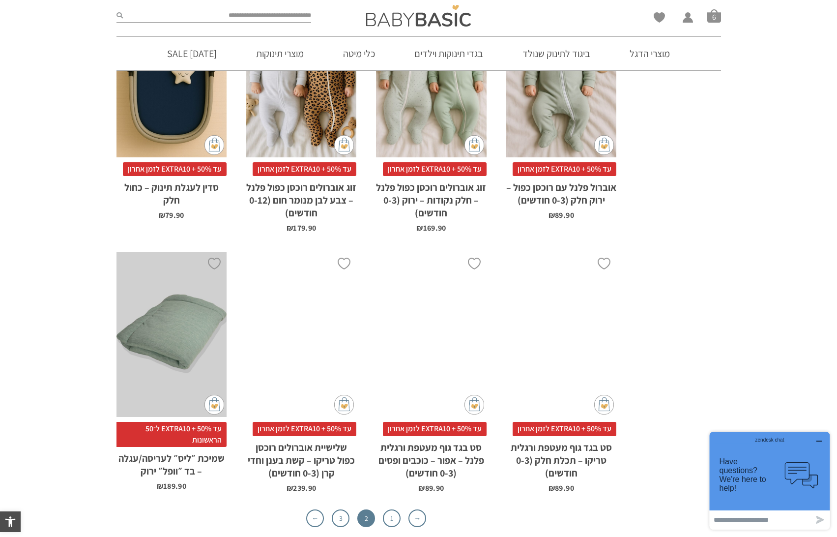
scroll to position [2875, 0]
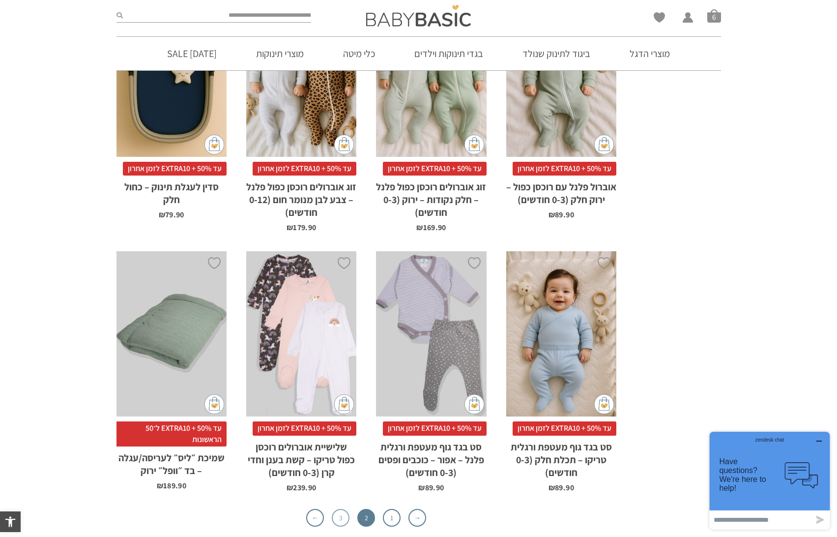
click at [340, 509] on link "3" at bounding box center [341, 518] width 18 height 18
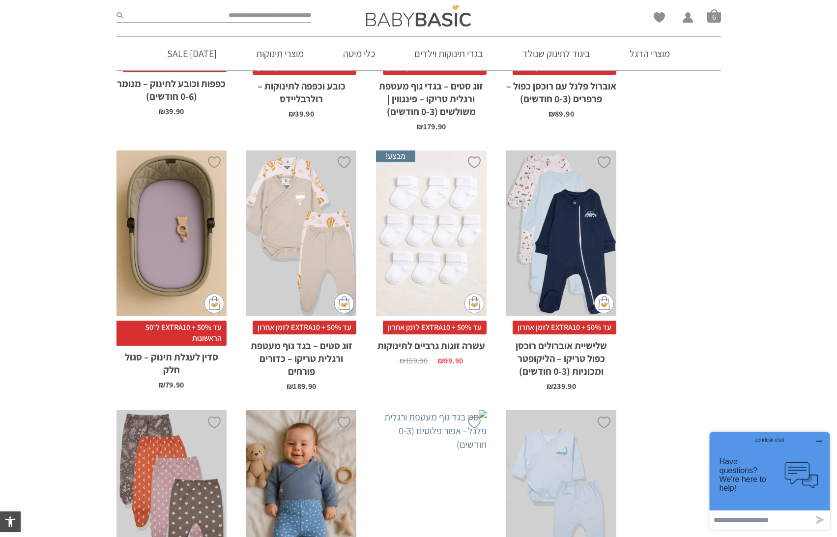
scroll to position [771, 0]
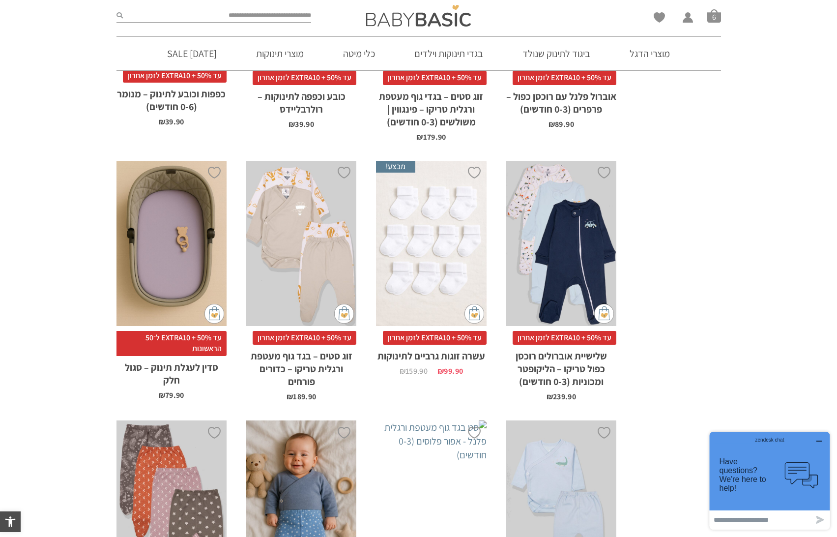
click at [426, 258] on div "x הוספה לסל" at bounding box center [431, 244] width 110 height 166
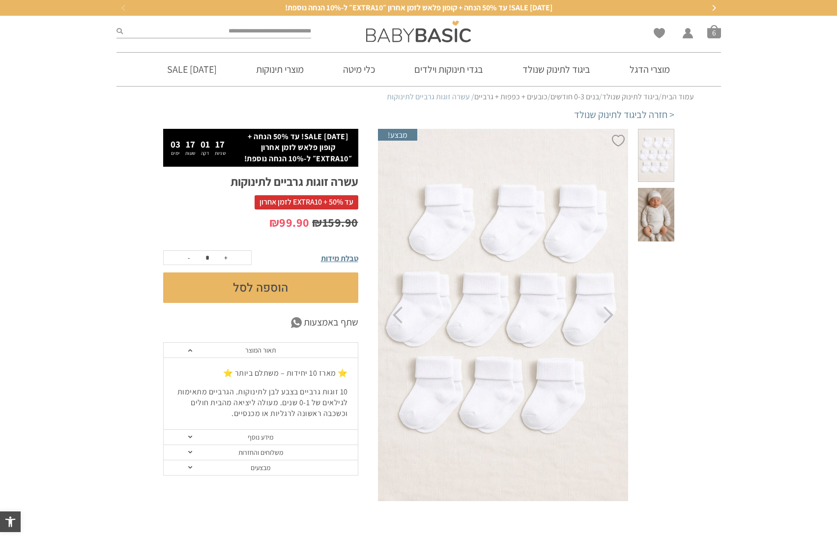
click at [311, 286] on button "הוספה לסל" at bounding box center [260, 287] width 195 height 30
click at [712, 33] on span "סל קניות" at bounding box center [714, 32] width 14 height 14
